Goal: Task Accomplishment & Management: Manage account settings

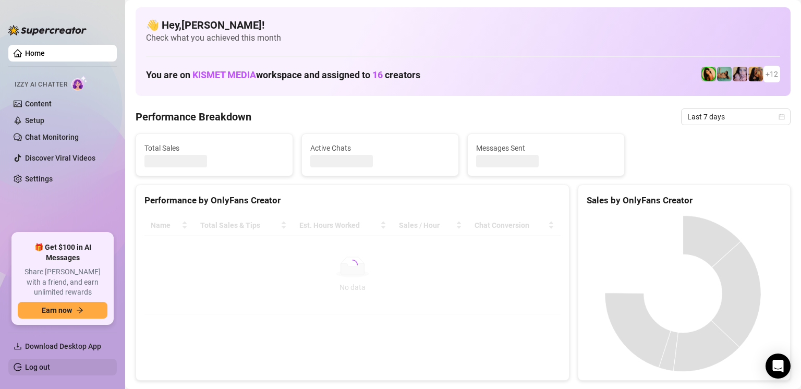
click at [34, 371] on link "Log out" at bounding box center [37, 367] width 25 height 8
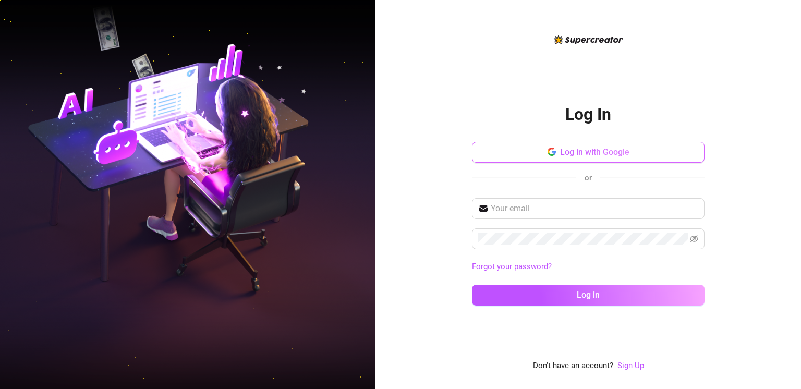
click at [533, 147] on button "Log in with Google" at bounding box center [588, 152] width 233 height 21
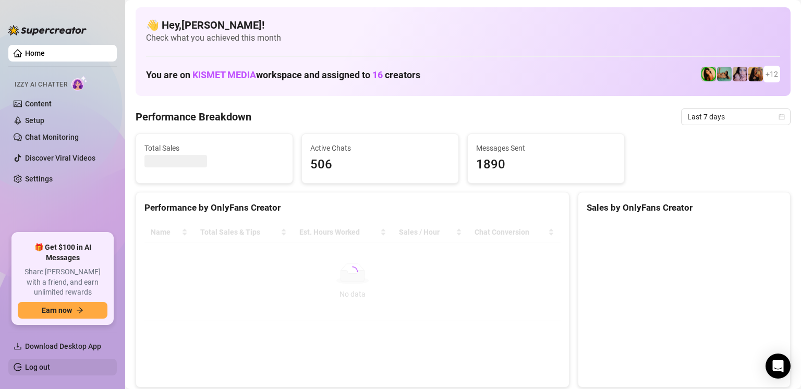
click at [50, 370] on link "Log out" at bounding box center [37, 367] width 25 height 8
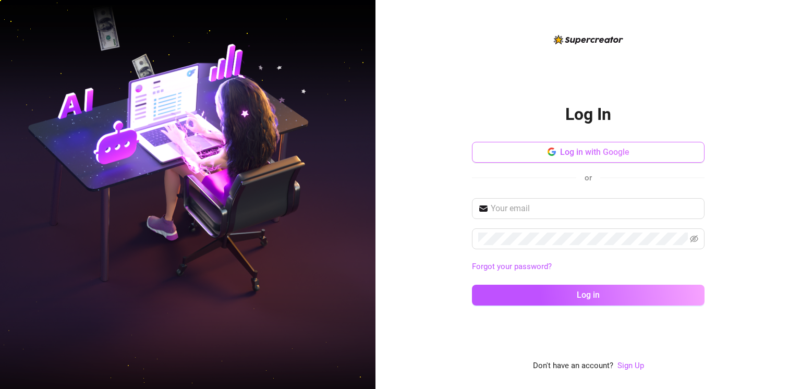
click at [542, 151] on button "Log in with Google" at bounding box center [588, 152] width 233 height 21
